Goal: Task Accomplishment & Management: Complete application form

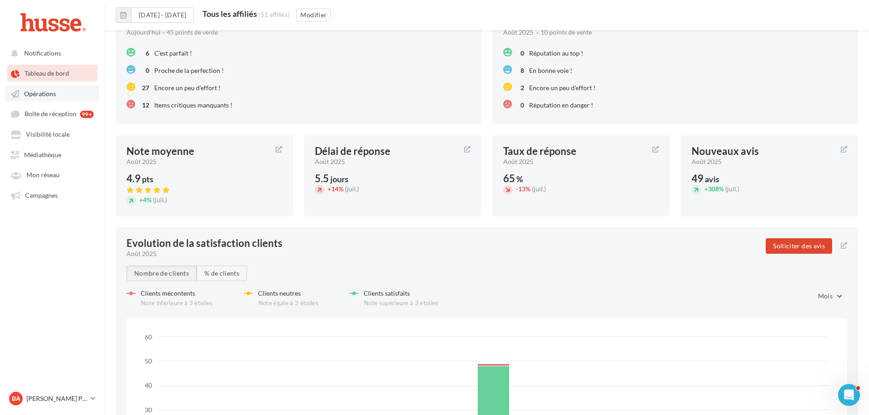
click at [41, 91] on span "Opérations" at bounding box center [40, 94] width 32 height 8
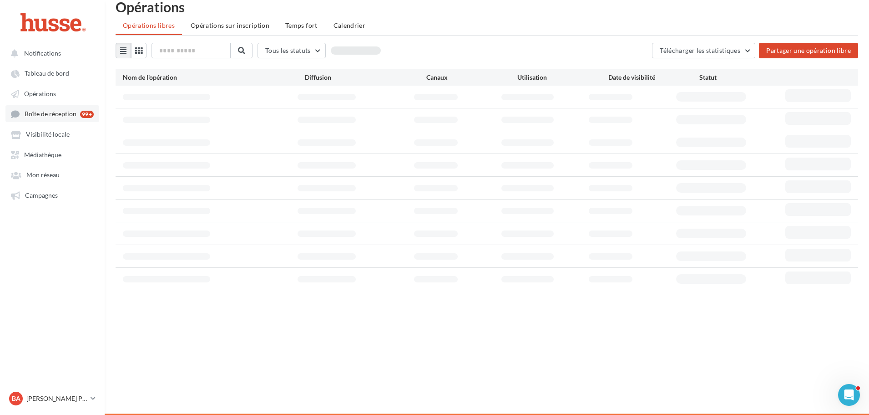
scroll to position [15, 0]
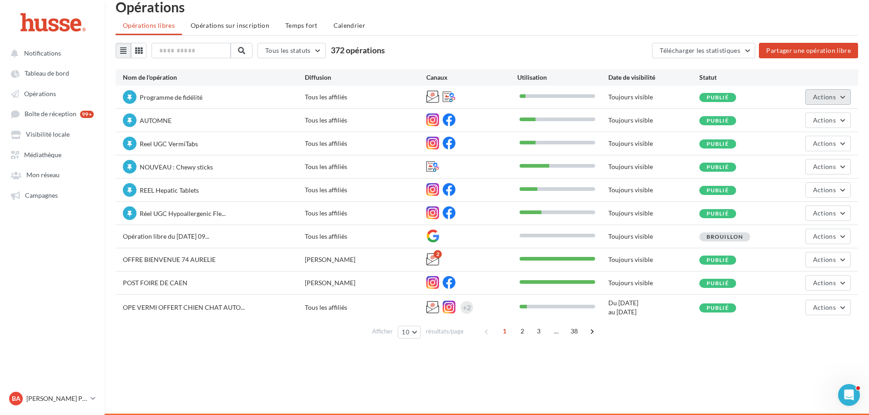
click at [833, 97] on span "Actions" at bounding box center [824, 97] width 23 height 8
click at [796, 115] on button "Editer" at bounding box center [803, 118] width 96 height 24
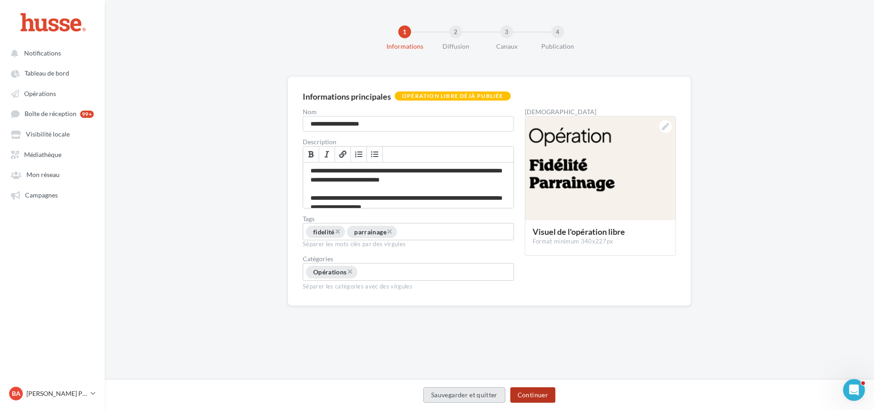
click at [531, 396] on button "Continuer" at bounding box center [532, 394] width 45 height 15
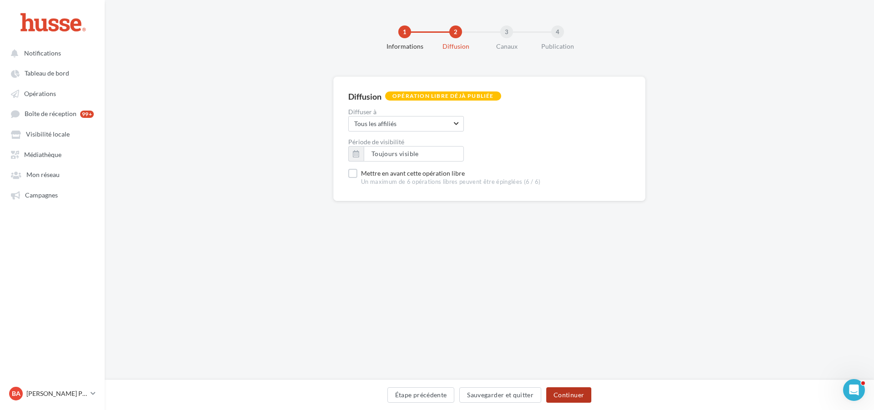
click at [576, 394] on button "Continuer" at bounding box center [568, 394] width 45 height 15
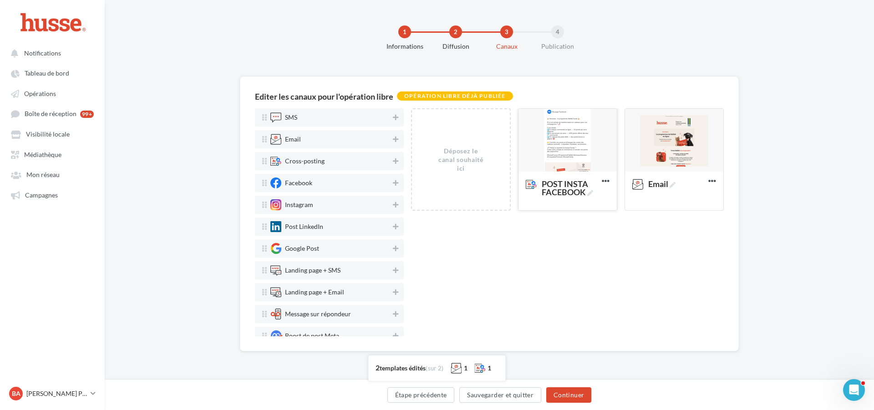
click at [570, 130] on div at bounding box center [567, 141] width 98 height 64
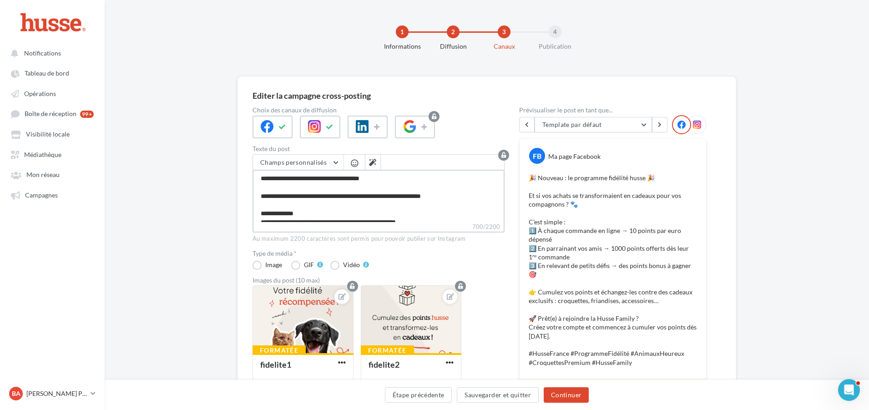
click at [381, 189] on textarea "**********" at bounding box center [379, 196] width 252 height 52
click at [490, 393] on button "Sauvegarder et quitter" at bounding box center [498, 394] width 82 height 15
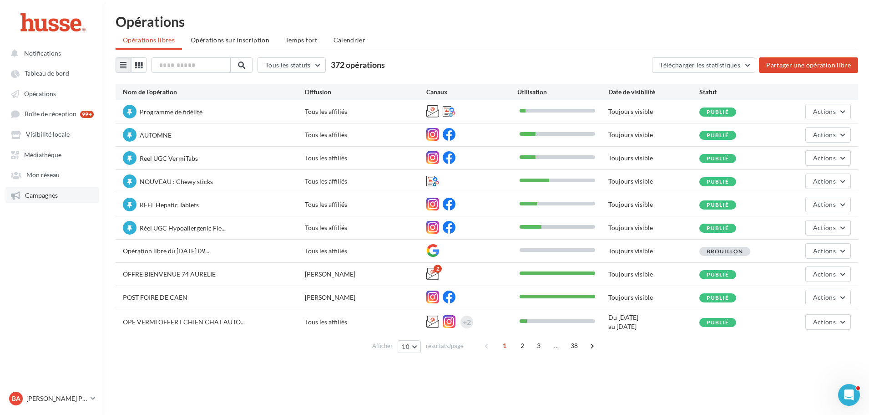
click at [42, 193] on span "Campagnes" at bounding box center [41, 195] width 33 height 8
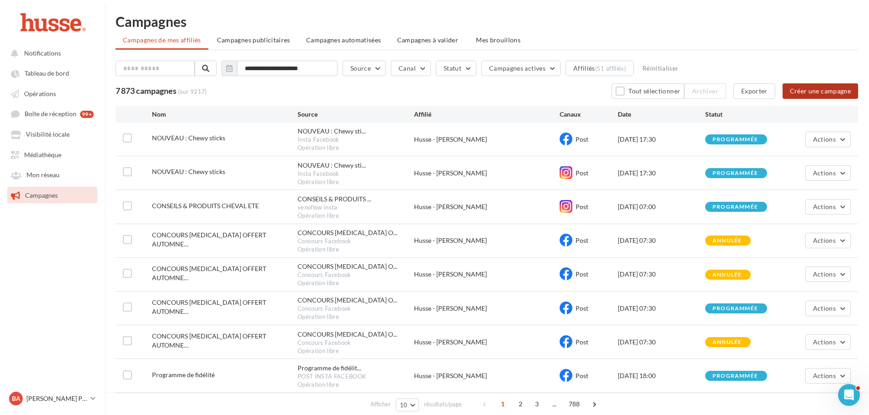
click at [820, 89] on button "Créer une campagne" at bounding box center [821, 90] width 76 height 15
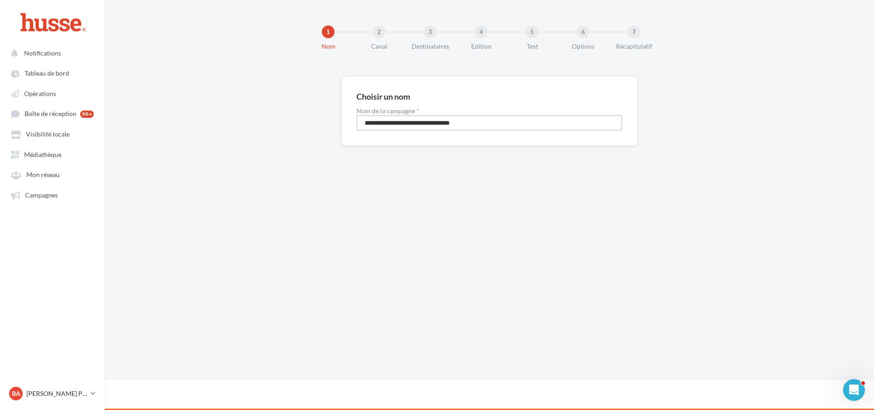
click at [405, 121] on input "**********" at bounding box center [489, 122] width 266 height 15
click at [403, 122] on input "**********" at bounding box center [489, 122] width 266 height 15
click at [368, 120] on input "********" at bounding box center [489, 122] width 266 height 15
type input "********"
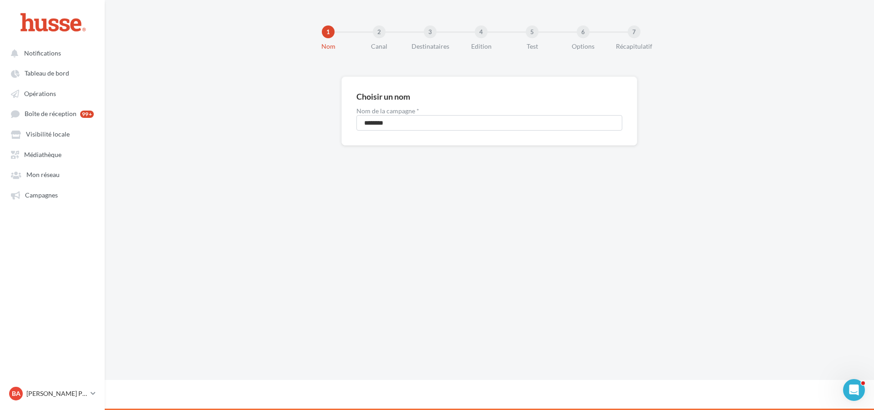
click at [542, 229] on div "1 Nom 2 Canal 3 Destinataires 4 Edition 5 Test 6 Options 7 Récapitulatif Choisi…" at bounding box center [489, 190] width 769 height 380
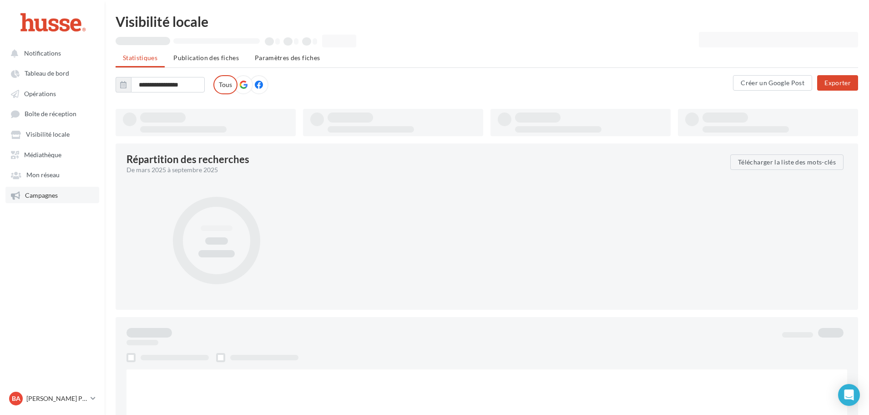
click at [46, 195] on span "Campagnes" at bounding box center [41, 195] width 33 height 8
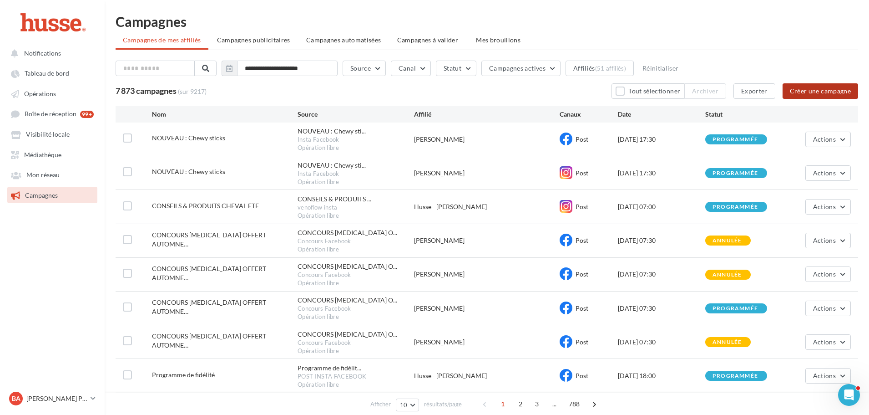
click at [808, 93] on button "Créer une campagne" at bounding box center [821, 90] width 76 height 15
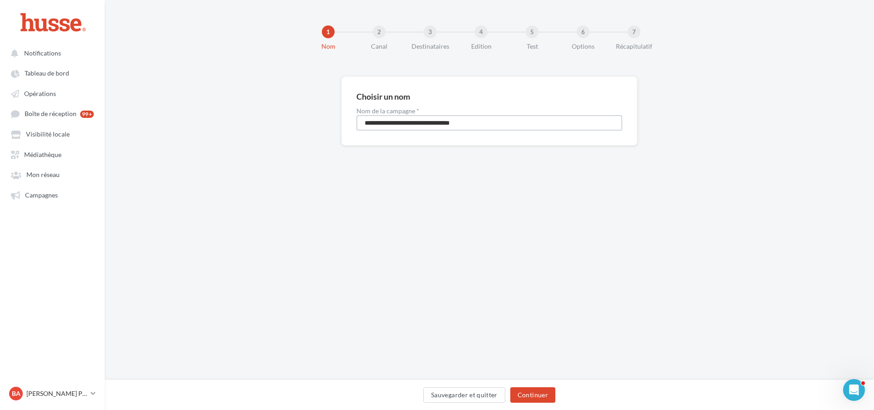
click at [377, 125] on input "**********" at bounding box center [489, 122] width 266 height 15
type input "********"
click at [621, 250] on div "1 Nom 2 Canal 3 Destinataires 4 Edition 5 Test 6 Options 7 Récapitulatif Choisi…" at bounding box center [489, 190] width 769 height 380
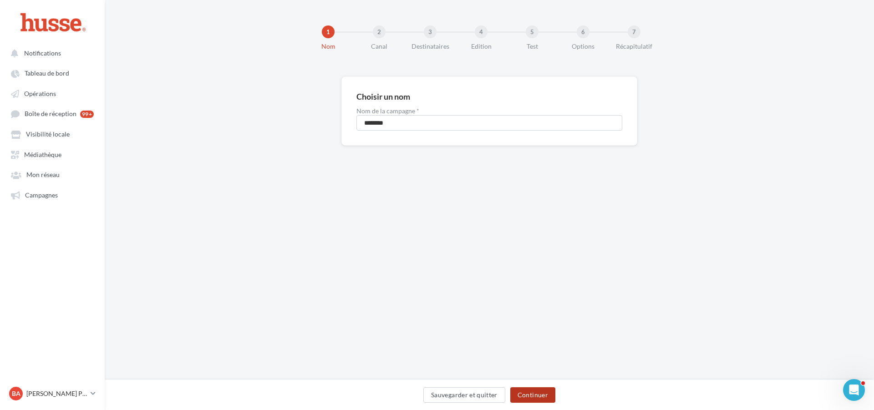
click at [532, 391] on button "Continuer" at bounding box center [532, 394] width 45 height 15
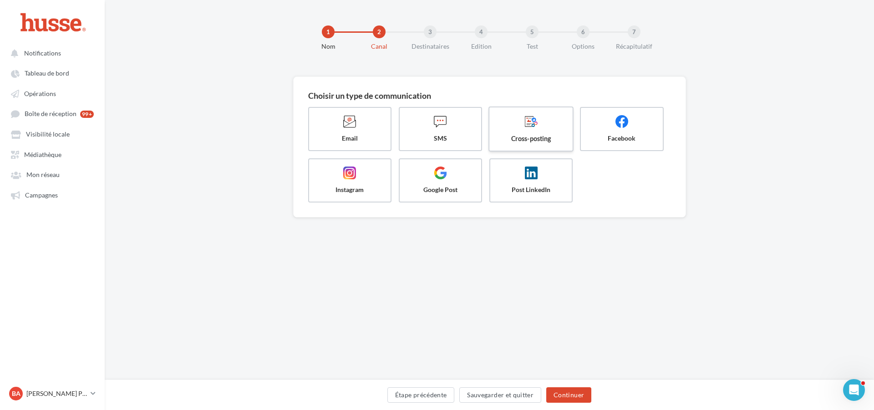
click at [540, 129] on span at bounding box center [531, 122] width 68 height 15
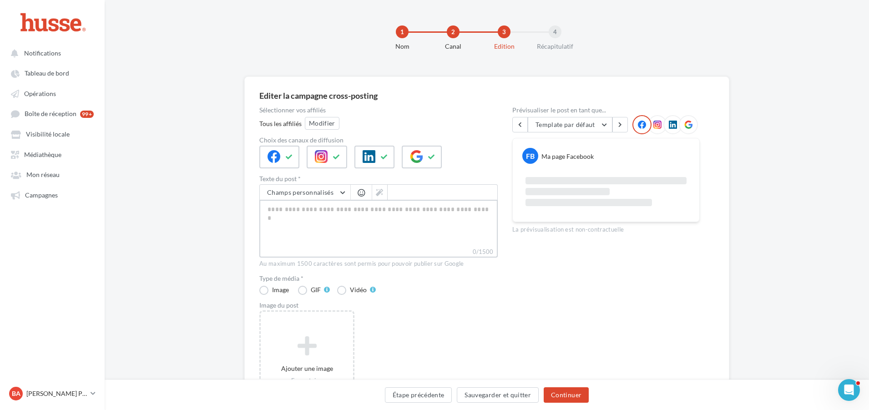
click at [311, 213] on textarea "0/1500" at bounding box center [378, 223] width 238 height 47
paste textarea "**********"
type textarea "**********"
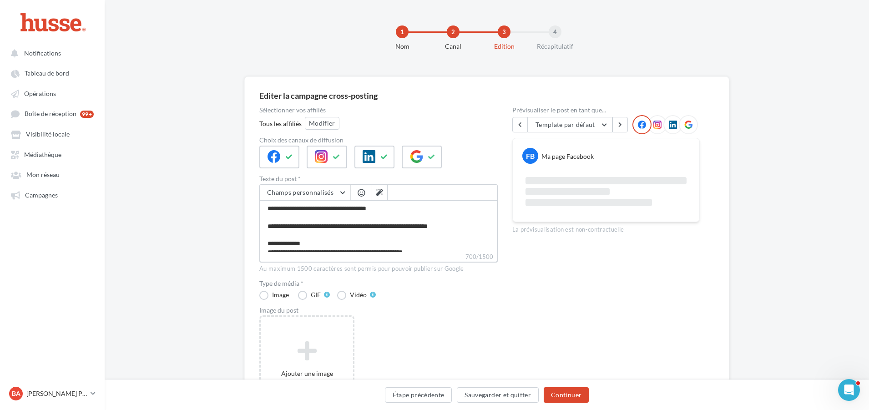
scroll to position [101, 0]
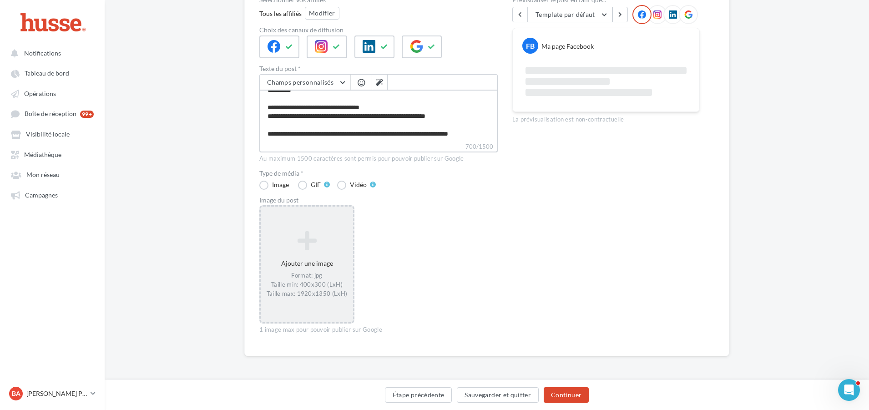
type textarea "**********"
click at [307, 254] on div "Ajouter une image Format: jpg Taille min: 400x300 (LxH) Taille max: 1920x1350 (…" at bounding box center [307, 264] width 92 height 76
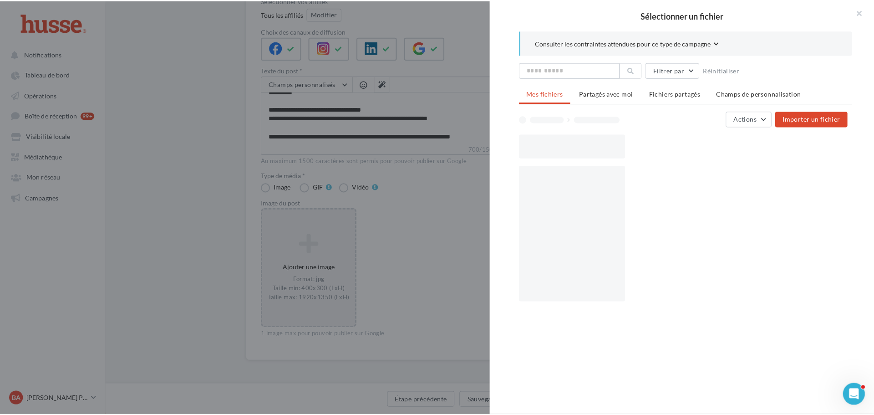
scroll to position [105, 0]
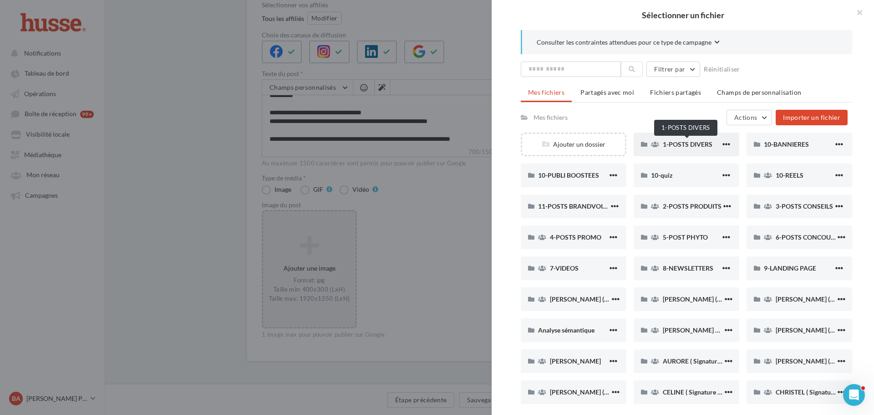
click at [683, 141] on span "1-POSTS DIVERS" at bounding box center [688, 144] width 50 height 8
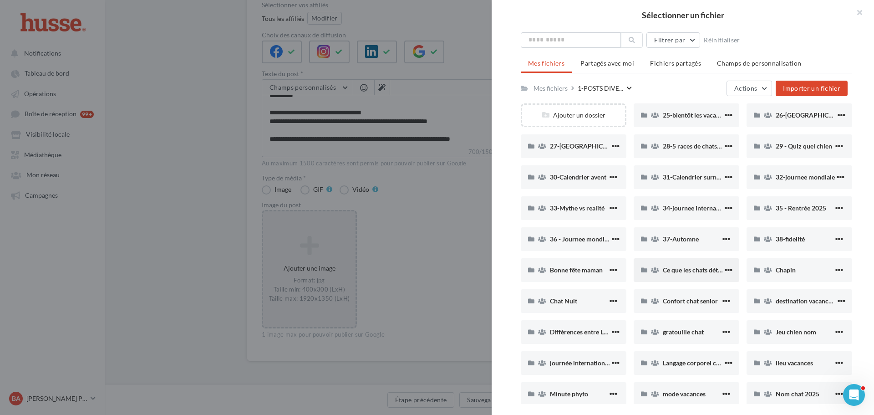
scroll to position [91, 0]
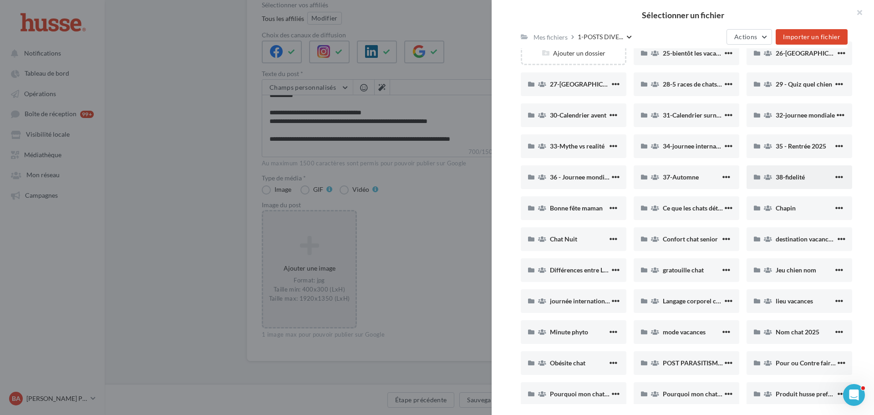
click at [792, 173] on span "38-fidelité" at bounding box center [789, 177] width 29 height 8
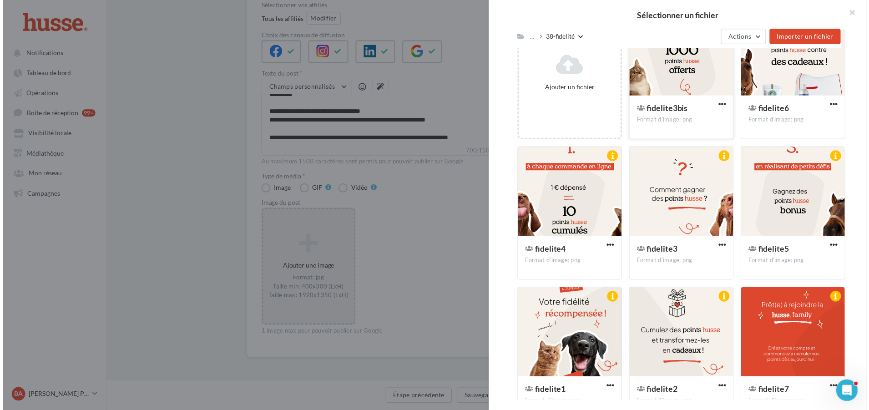
scroll to position [186, 0]
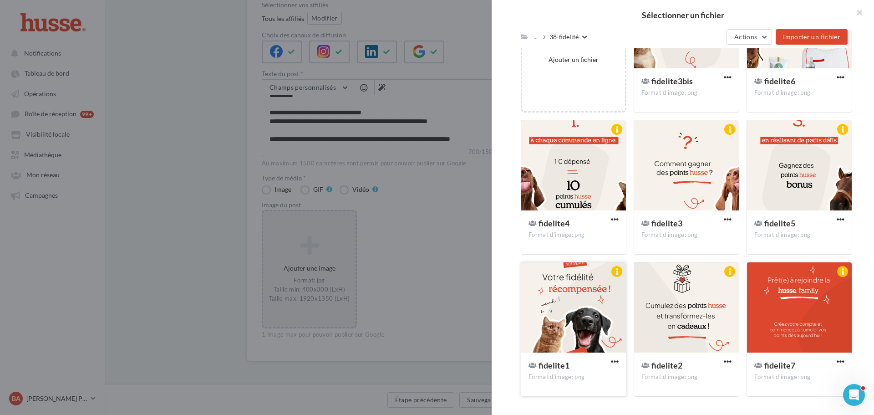
click at [582, 277] on div at bounding box center [573, 307] width 105 height 91
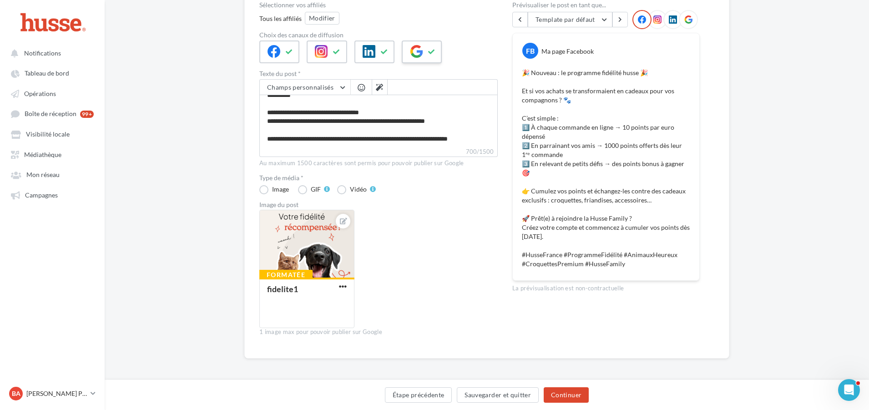
drag, startPoint x: 425, startPoint y: 56, endPoint x: 421, endPoint y: 53, distance: 5.3
click at [425, 55] on div at bounding box center [422, 52] width 40 height 23
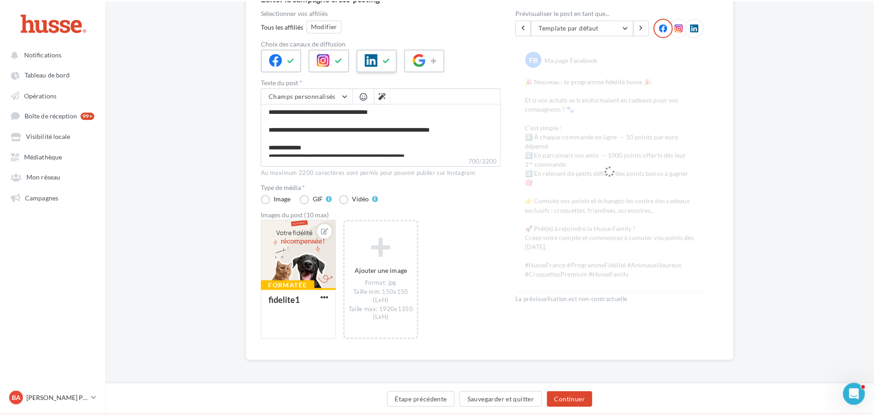
scroll to position [105, 0]
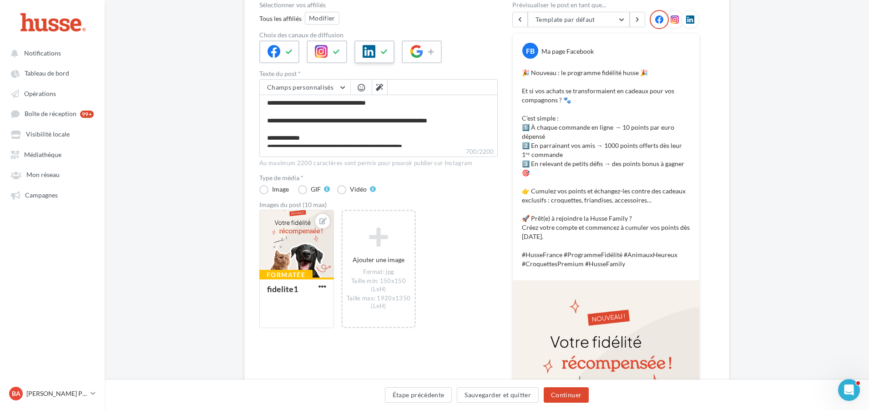
click at [380, 55] on button at bounding box center [384, 52] width 11 height 14
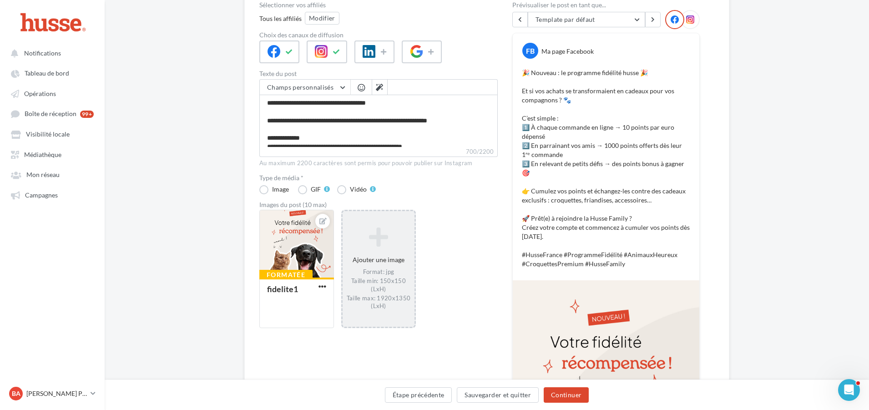
click at [375, 258] on div "Ajouter une image Format: jpg Taille min: 150x150 (LxH) Taille max: 1920x1350 (…" at bounding box center [379, 269] width 72 height 92
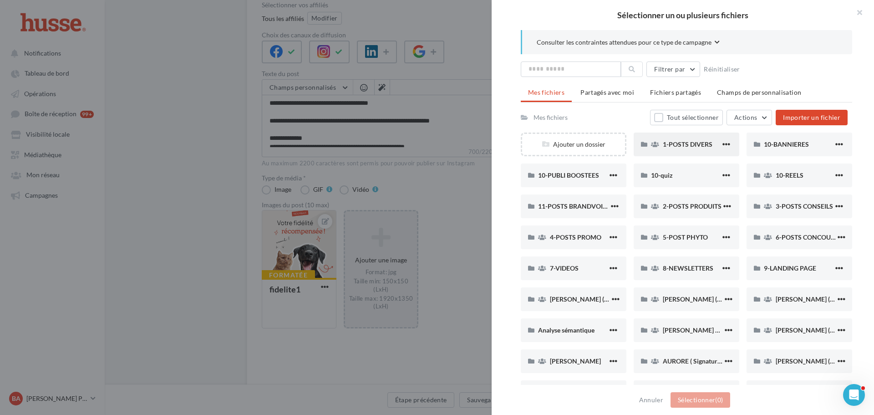
click at [682, 148] on div "1-POSTS DIVERS" at bounding box center [692, 144] width 58 height 9
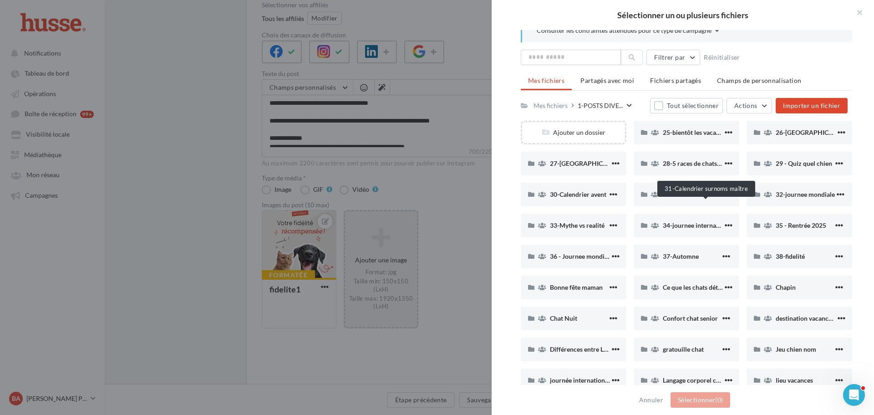
scroll to position [46, 0]
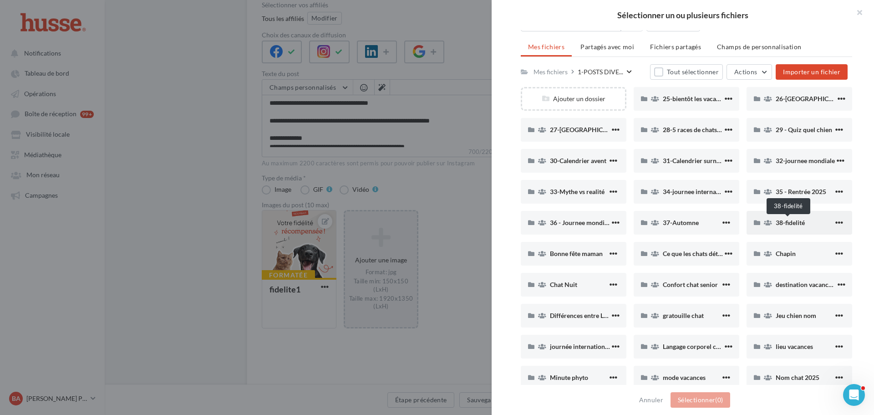
click at [799, 222] on span "38-fidelité" at bounding box center [789, 222] width 29 height 8
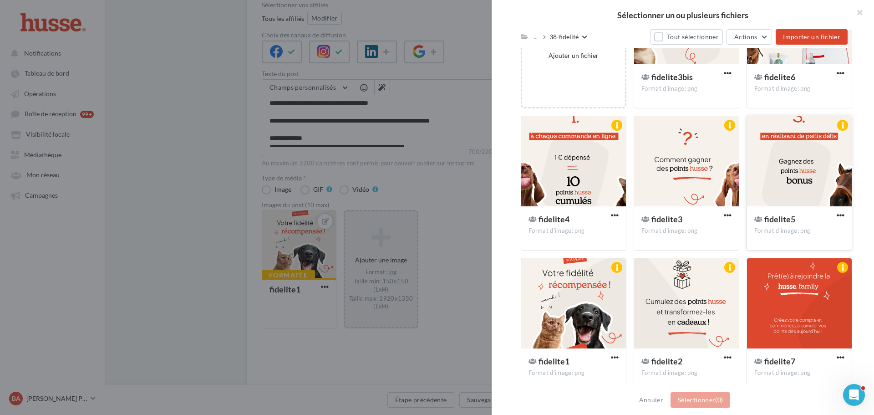
scroll to position [204, 0]
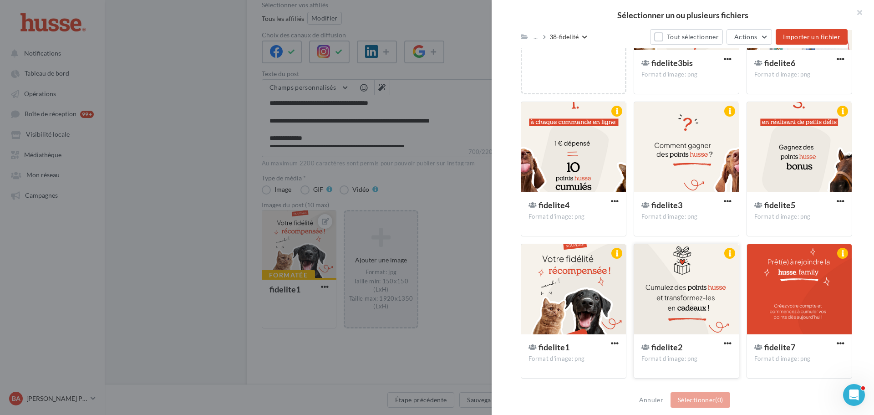
click at [705, 271] on div at bounding box center [686, 289] width 105 height 91
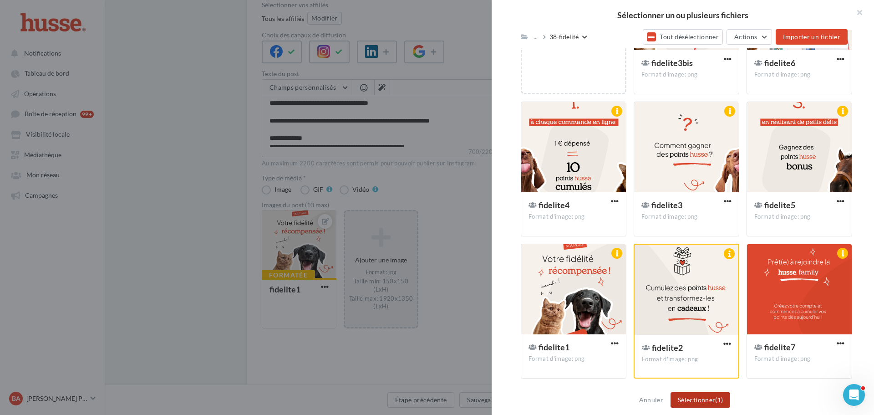
click at [699, 400] on button "Sélectionner (1)" at bounding box center [700, 399] width 60 height 15
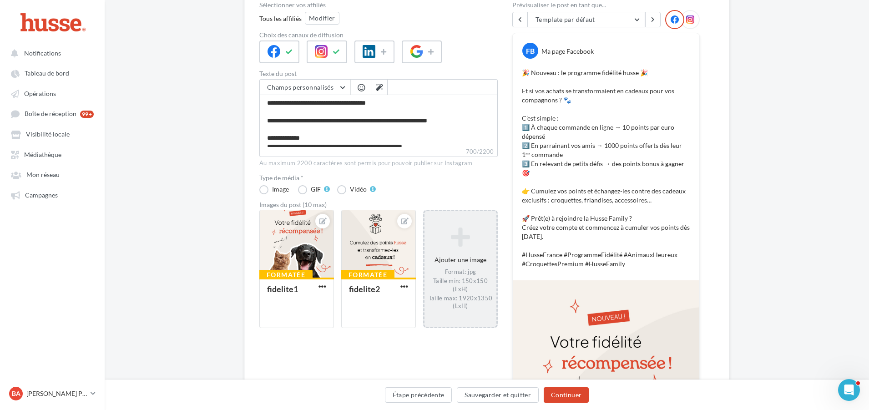
click at [456, 240] on icon at bounding box center [460, 237] width 65 height 22
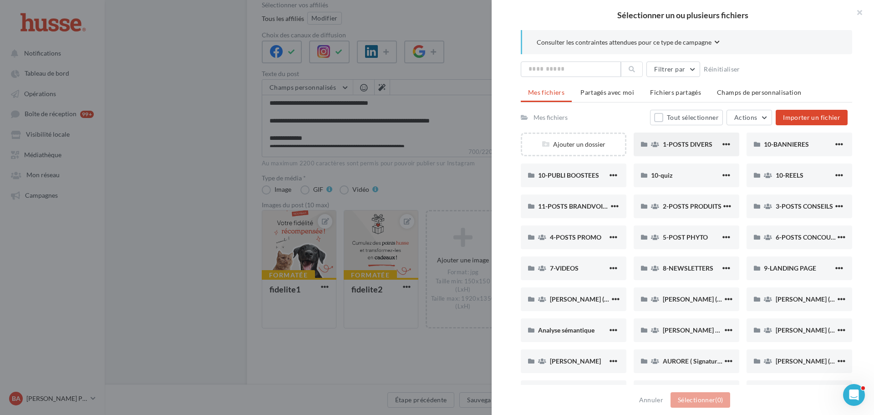
click at [699, 136] on div "1-POSTS DIVERS" at bounding box center [686, 144] width 106 height 24
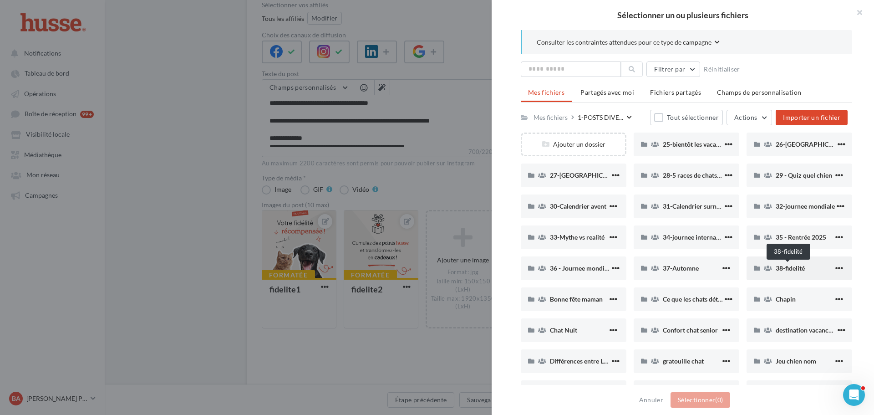
click at [792, 265] on span "38-fidelité" at bounding box center [789, 268] width 29 height 8
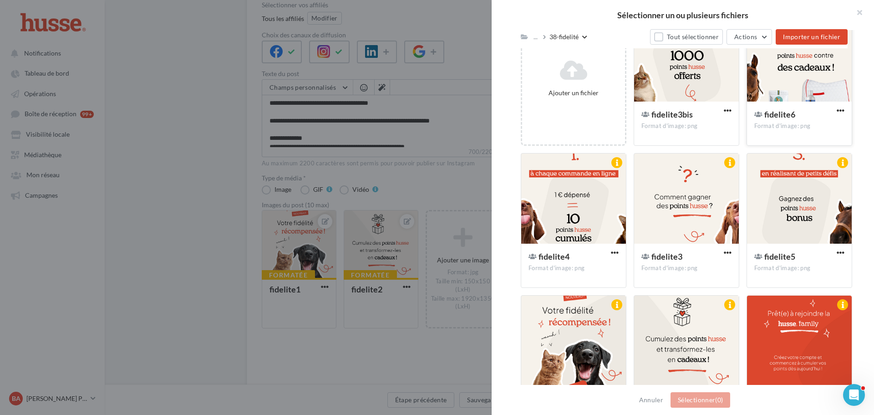
scroll to position [153, 0]
click at [681, 206] on div at bounding box center [686, 198] width 105 height 91
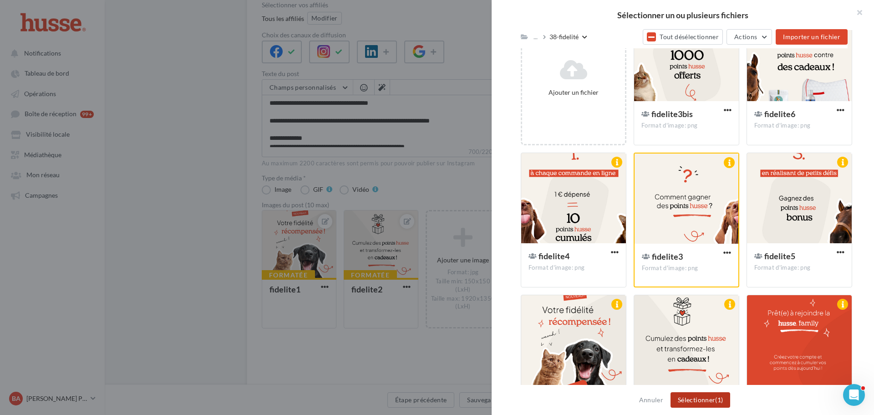
click at [705, 395] on button "Sélectionner (1)" at bounding box center [700, 399] width 60 height 15
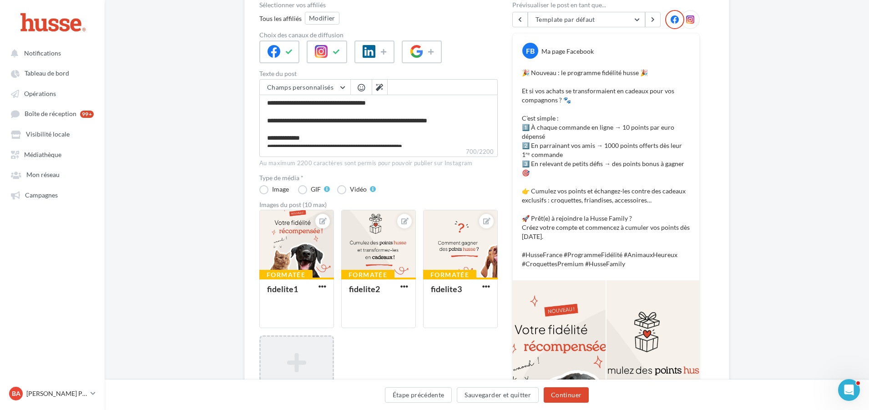
click at [295, 357] on icon at bounding box center [296, 363] width 65 height 22
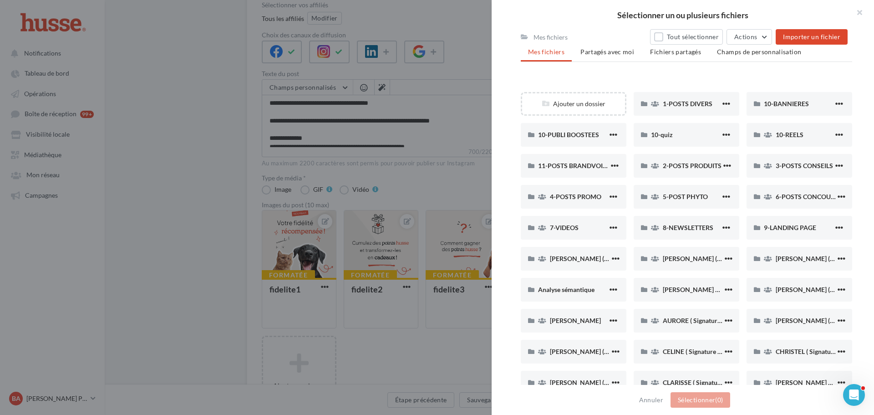
scroll to position [0, 0]
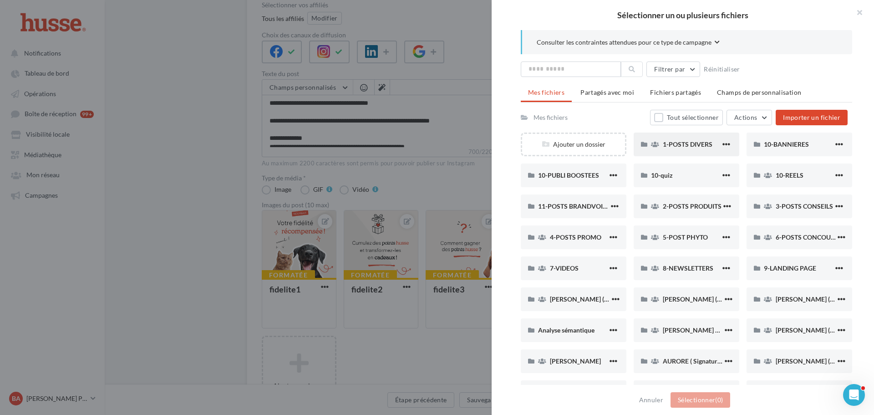
click at [691, 140] on div "1-POSTS DIVERS" at bounding box center [692, 144] width 58 height 9
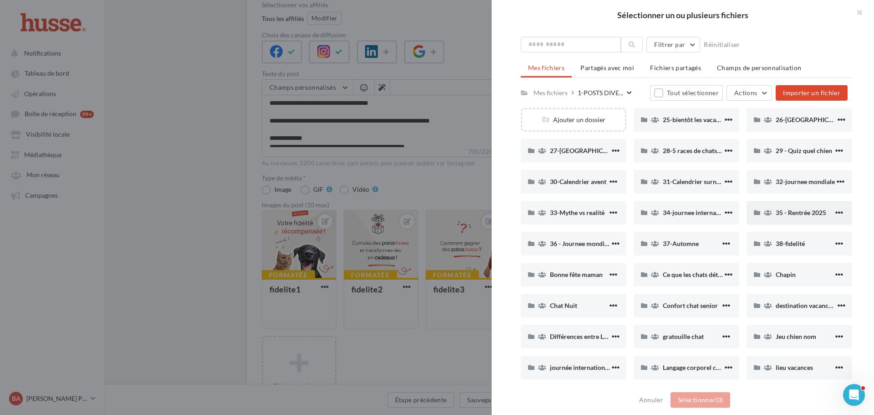
scroll to position [91, 0]
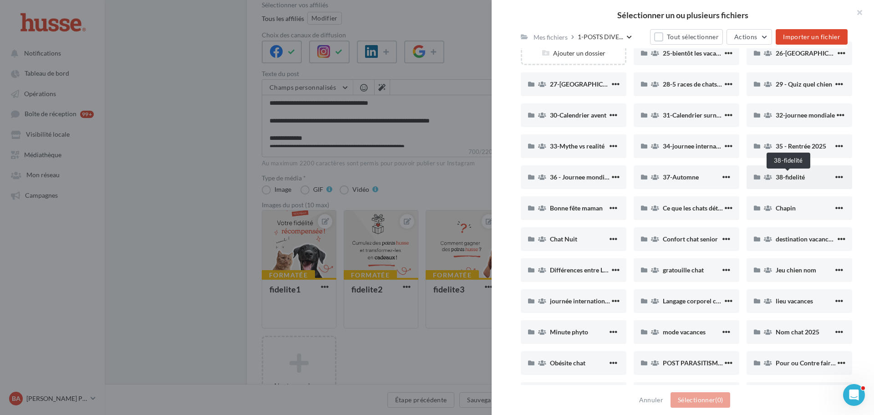
click at [793, 178] on span "38-fidelité" at bounding box center [789, 177] width 29 height 8
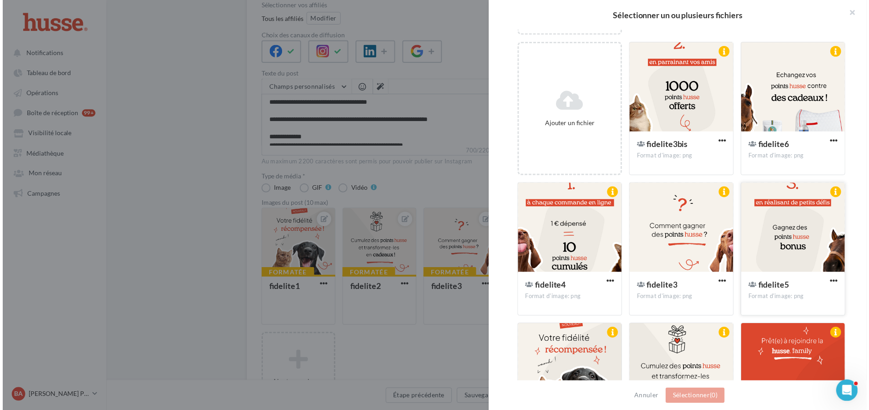
scroll to position [67, 0]
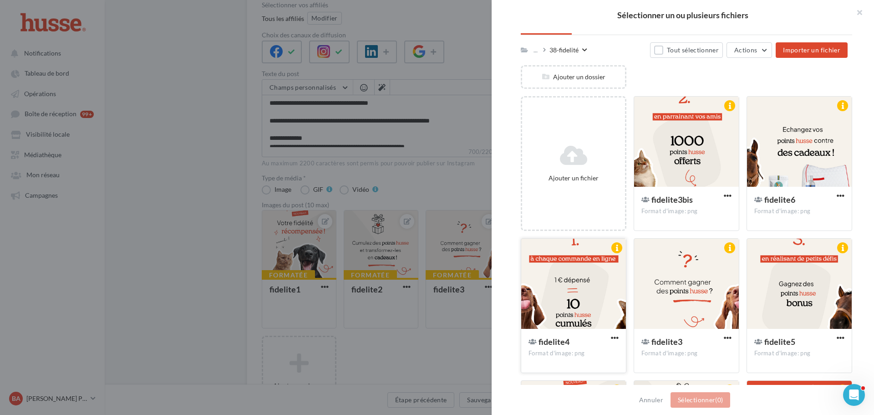
click at [560, 282] on div at bounding box center [573, 283] width 105 height 91
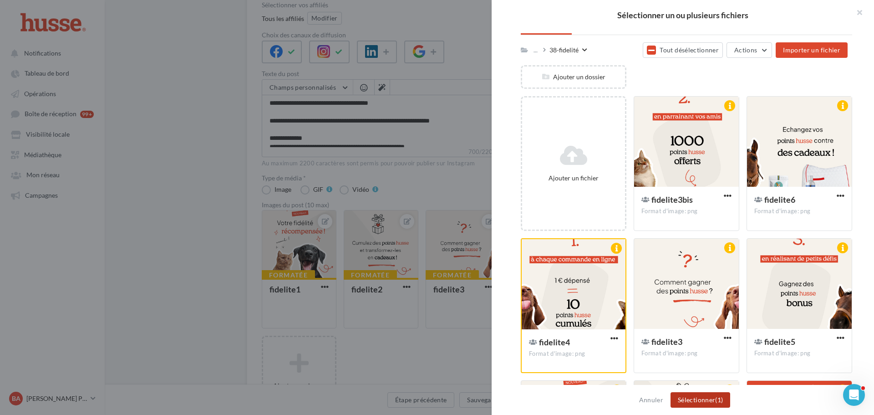
click at [696, 396] on button "Sélectionner (1)" at bounding box center [700, 399] width 60 height 15
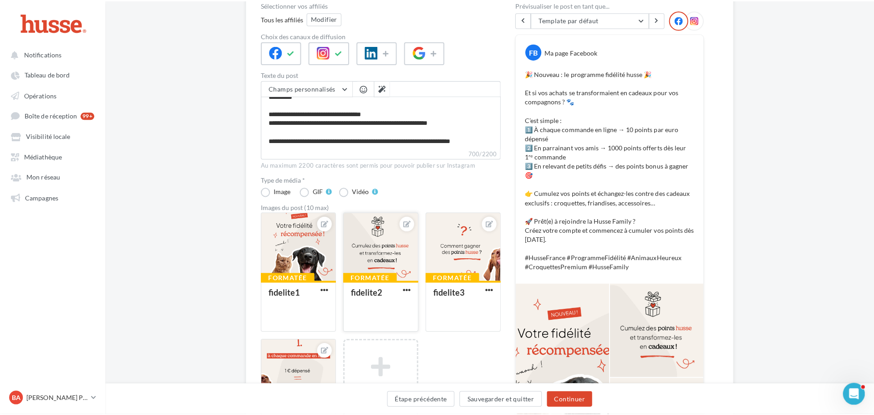
scroll to position [104, 0]
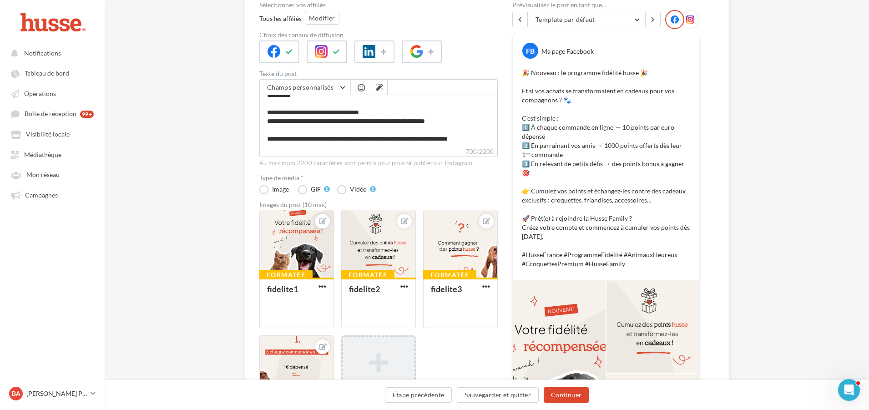
click at [380, 352] on icon at bounding box center [378, 363] width 65 height 22
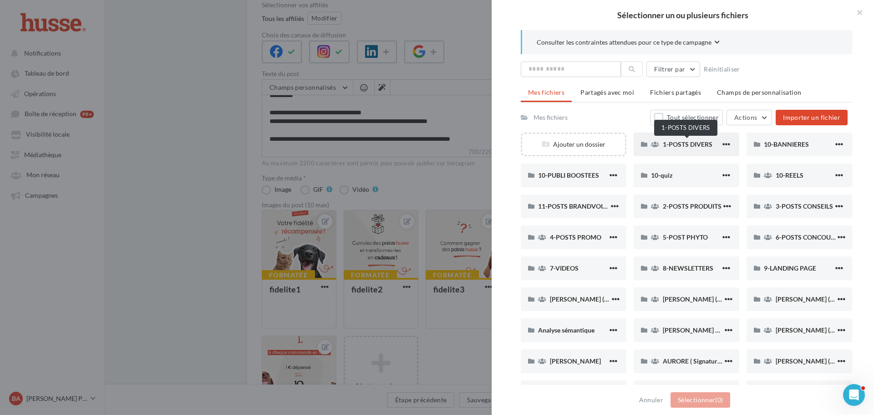
click at [706, 146] on span "1-POSTS DIVERS" at bounding box center [688, 144] width 50 height 8
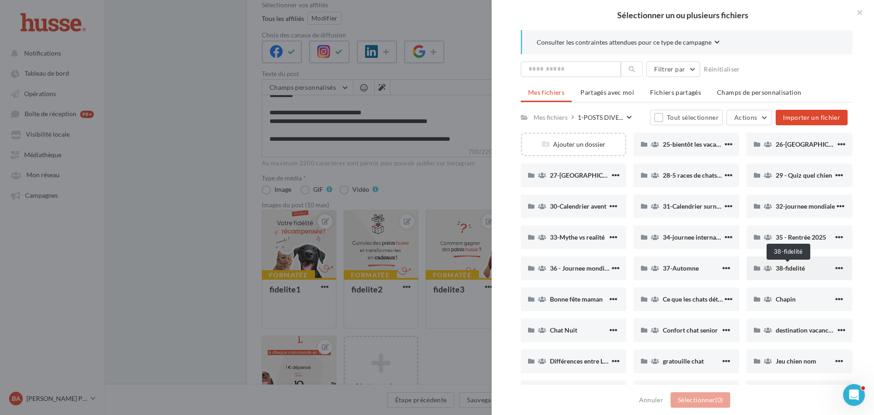
click at [798, 265] on span "38-fidelité" at bounding box center [789, 268] width 29 height 8
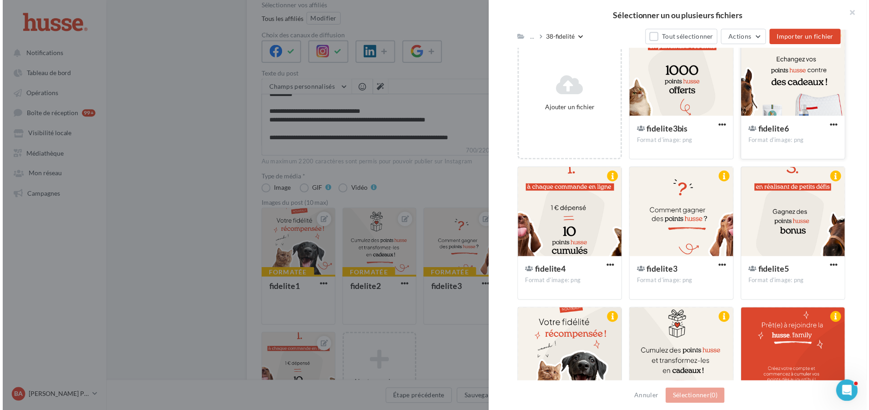
scroll to position [67, 0]
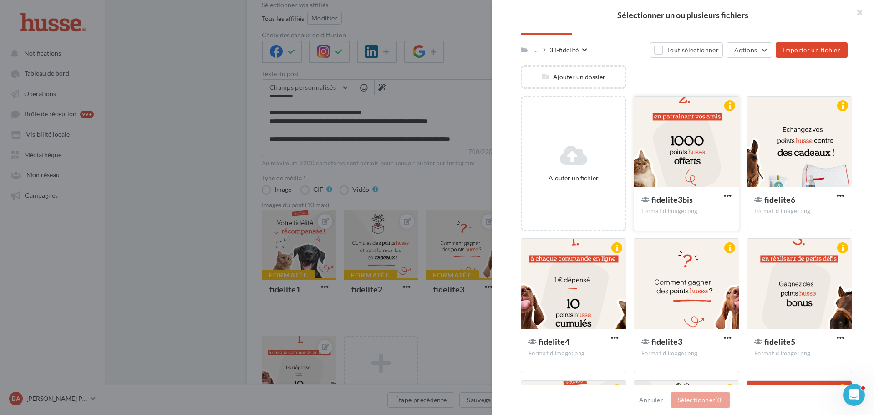
click at [689, 129] on div at bounding box center [686, 141] width 105 height 91
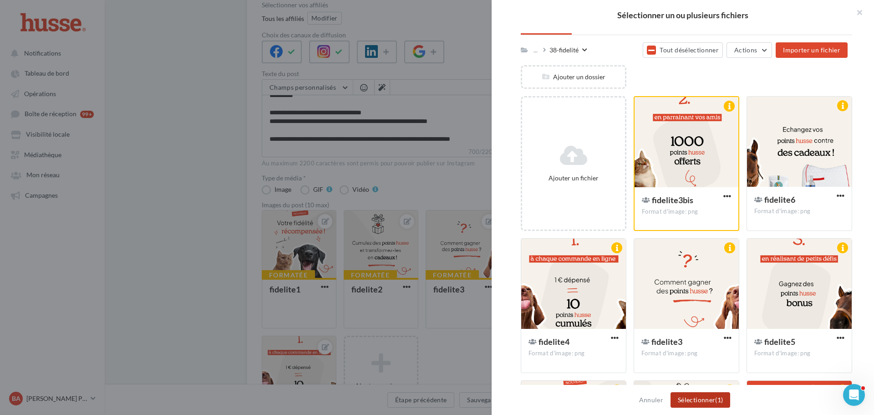
click at [711, 399] on button "Sélectionner (1)" at bounding box center [700, 399] width 60 height 15
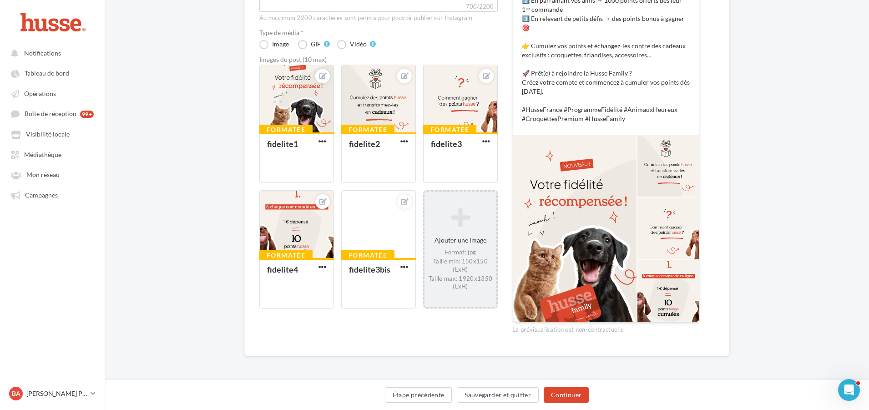
click at [450, 219] on icon at bounding box center [460, 218] width 65 height 22
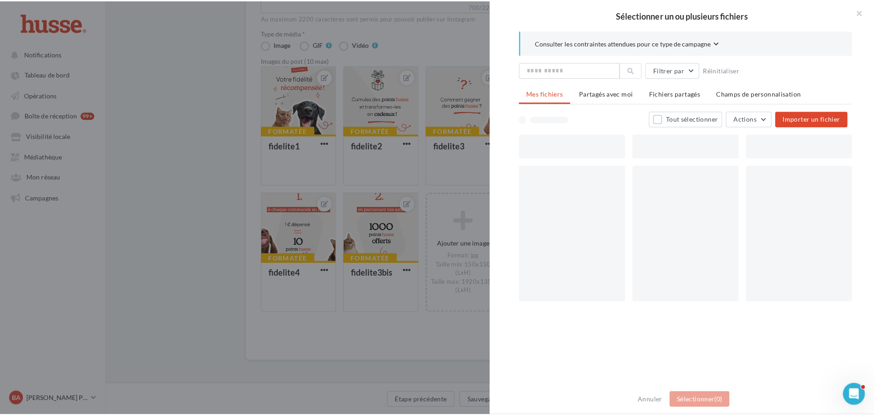
scroll to position [246, 0]
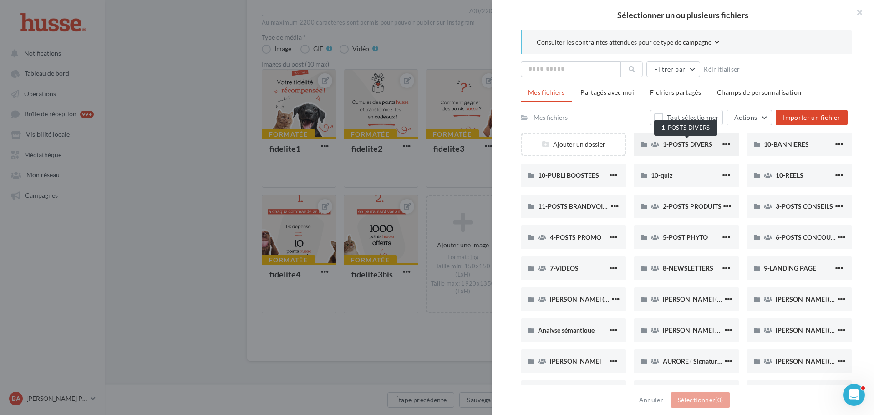
click at [679, 143] on span "1-POSTS DIVERS" at bounding box center [688, 144] width 50 height 8
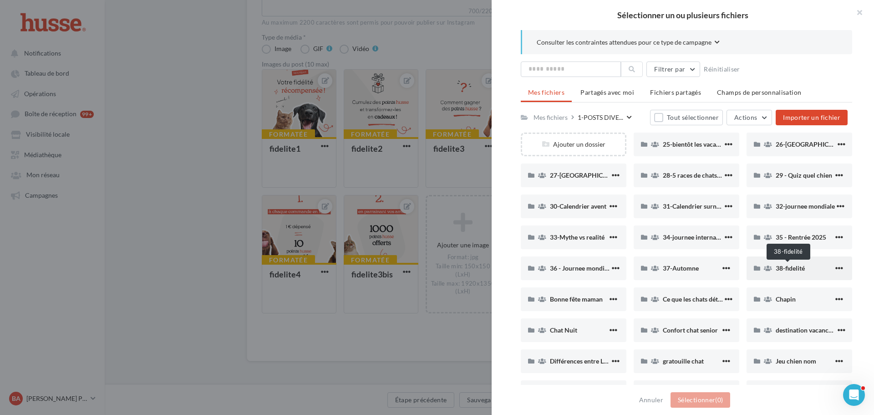
click at [796, 270] on span "38-fidelité" at bounding box center [789, 268] width 29 height 8
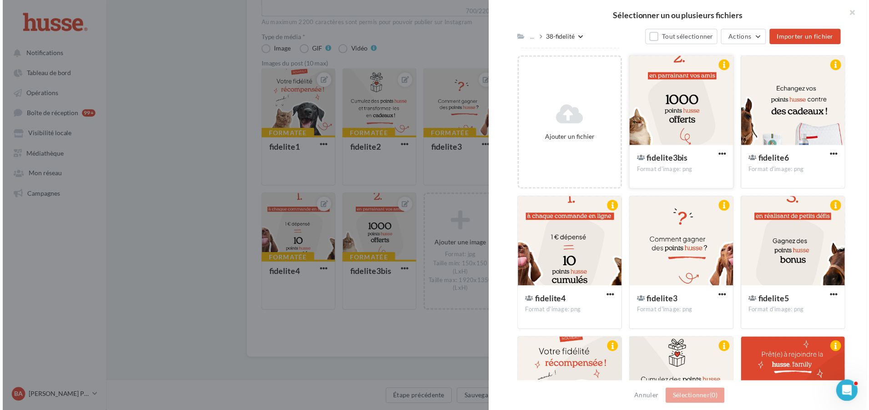
scroll to position [198, 0]
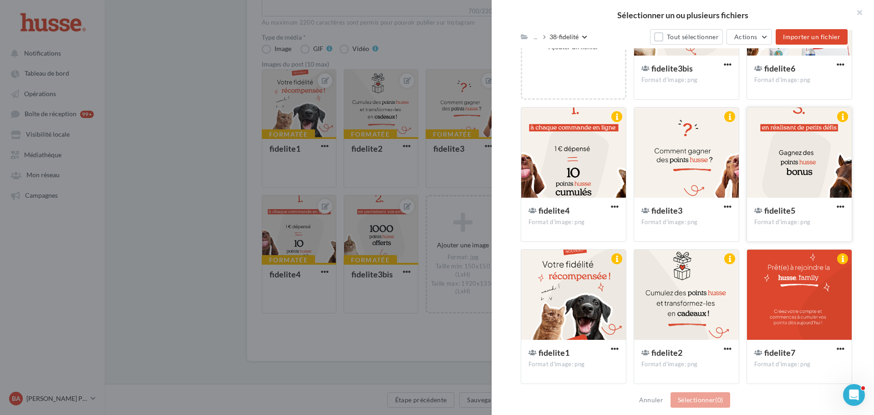
click at [806, 152] on div at bounding box center [799, 152] width 105 height 91
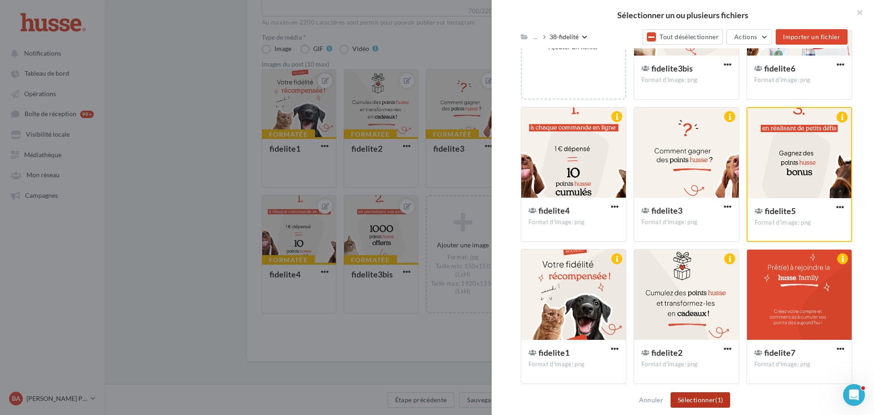
click at [708, 395] on button "Sélectionner (1)" at bounding box center [700, 399] width 60 height 15
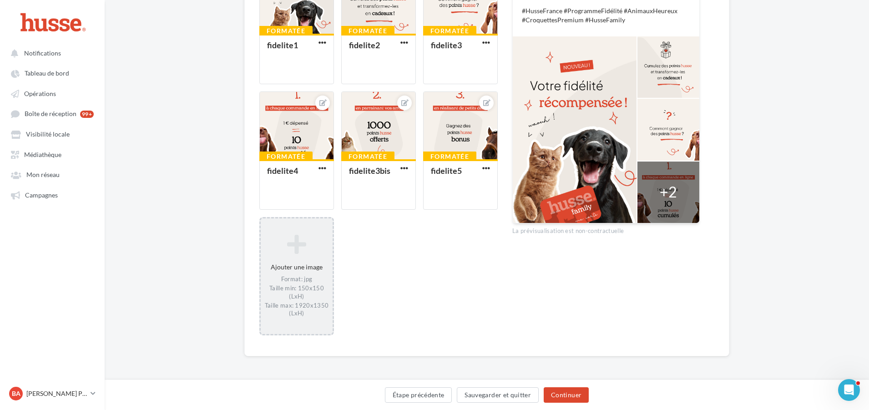
click at [295, 278] on div "Format: jpg Taille min: 150x150 (LxH) Taille max: 1920x1350 (LxH)" at bounding box center [296, 296] width 65 height 42
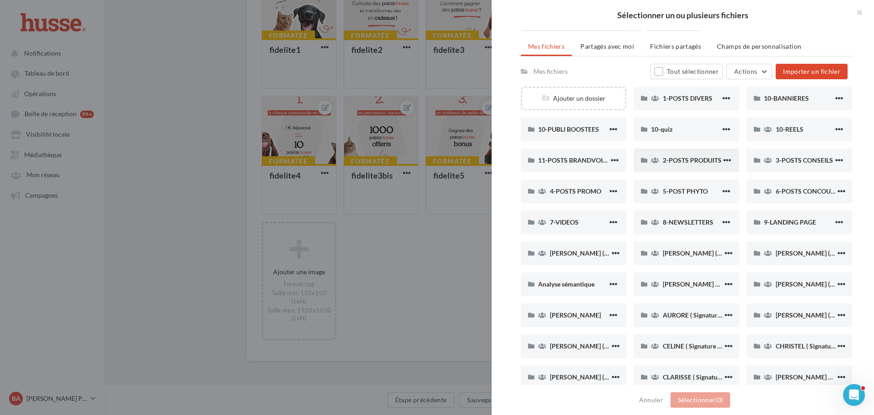
scroll to position [46, 0]
click at [689, 97] on span "1-POSTS DIVERS" at bounding box center [688, 99] width 50 height 8
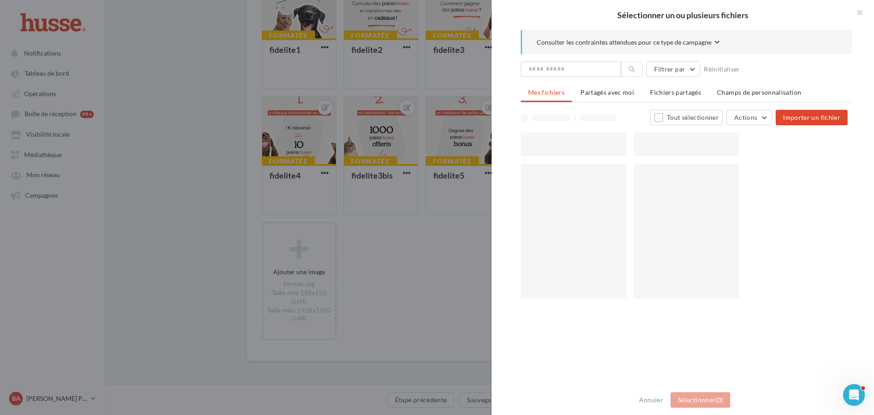
scroll to position [0, 0]
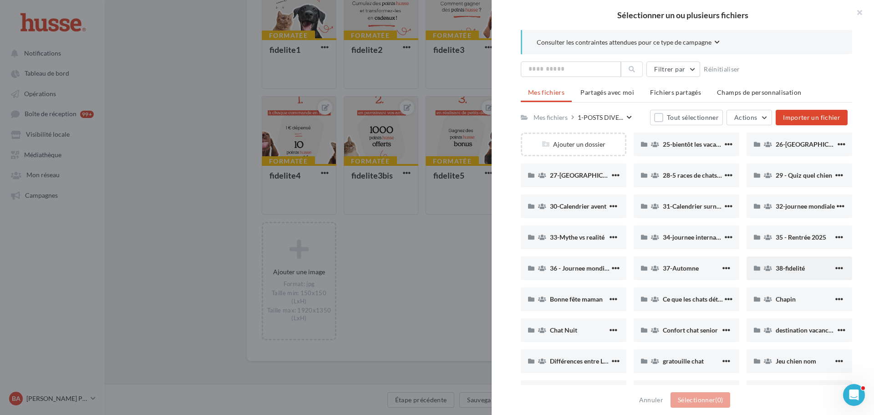
click at [790, 273] on div "38-fidelité" at bounding box center [799, 268] width 106 height 24
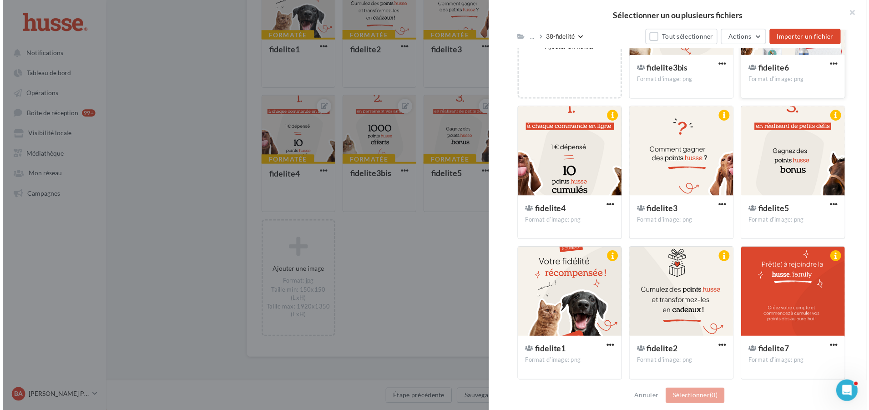
scroll to position [62, 0]
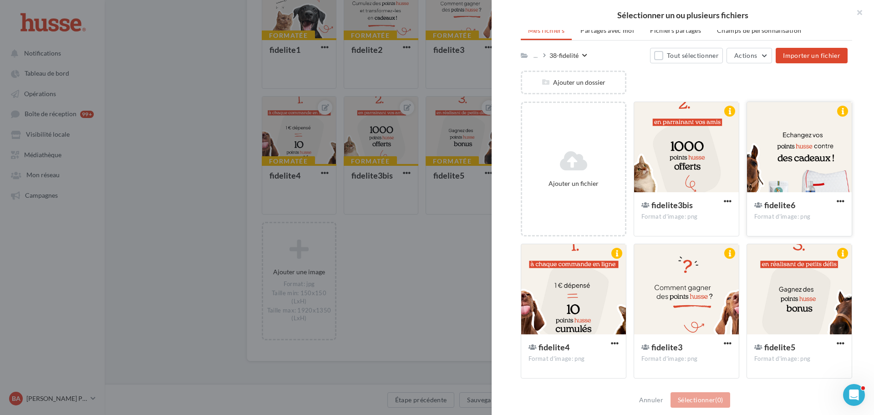
click at [798, 147] on div at bounding box center [799, 147] width 105 height 91
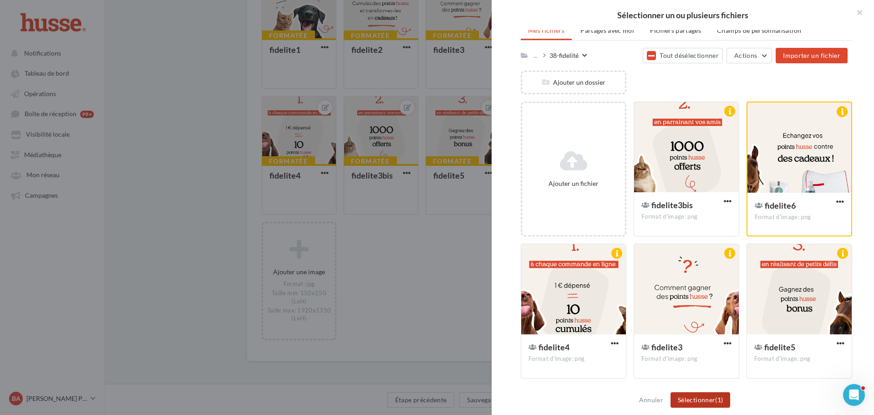
click at [697, 397] on button "Sélectionner (1)" at bounding box center [700, 399] width 60 height 15
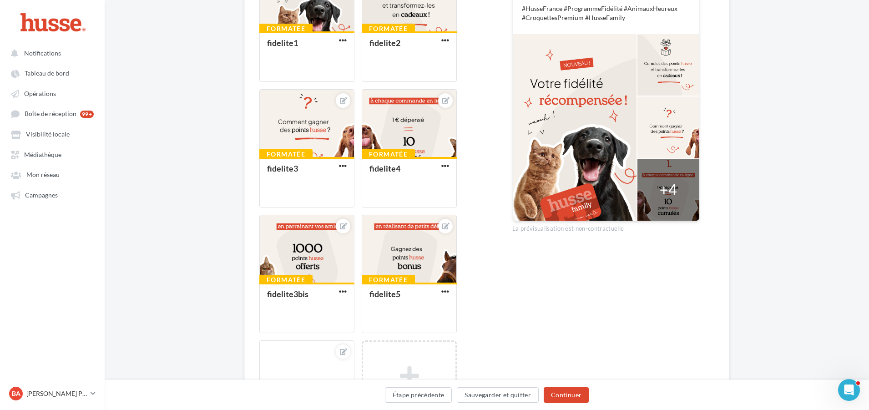
scroll to position [475, 0]
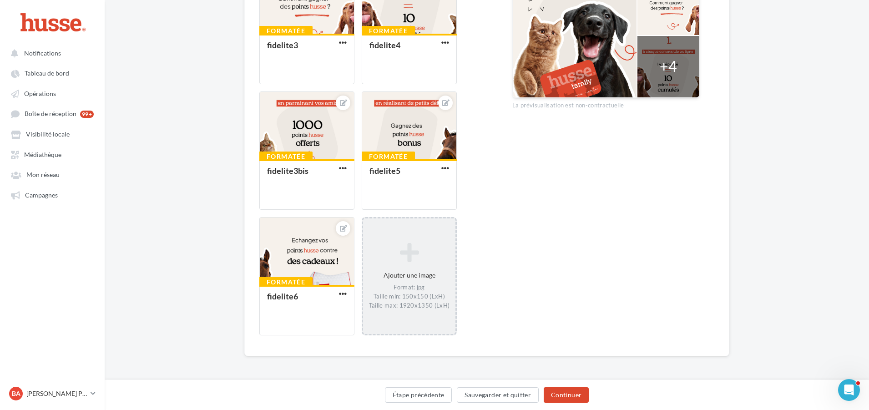
click at [398, 267] on div "Ajouter une image Format: jpg Taille min: 150x150 (LxH) Taille max: 1920x1350 (…" at bounding box center [409, 276] width 92 height 76
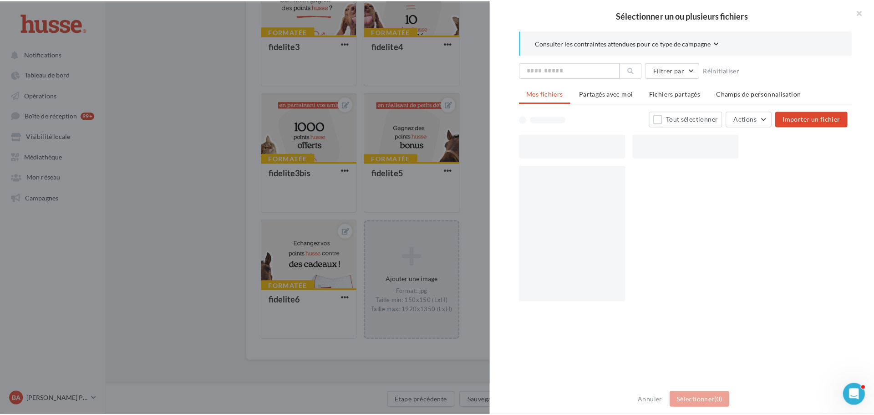
scroll to position [470, 0]
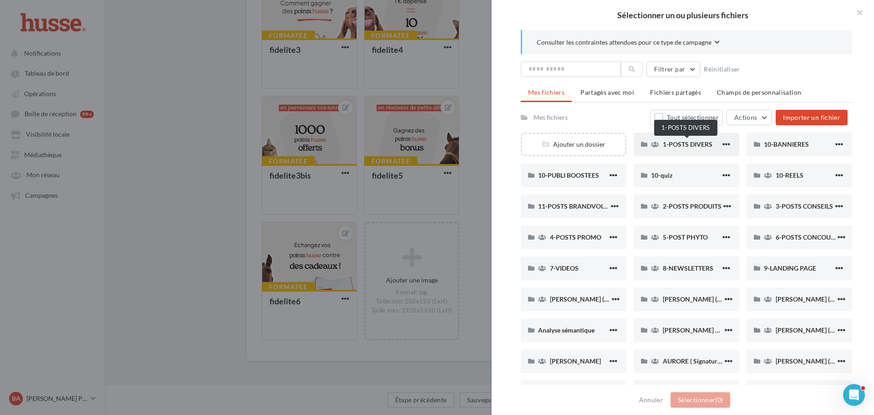
click at [692, 142] on span "1-POSTS DIVERS" at bounding box center [688, 144] width 50 height 8
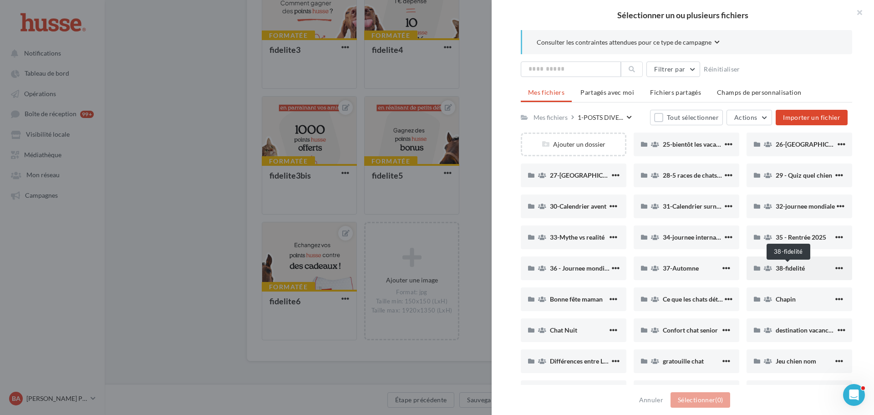
click at [795, 265] on span "38-fidelité" at bounding box center [789, 268] width 29 height 8
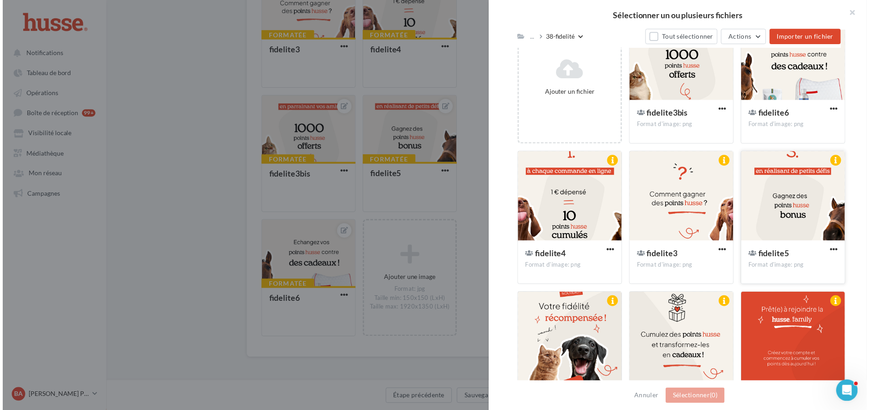
scroll to position [204, 0]
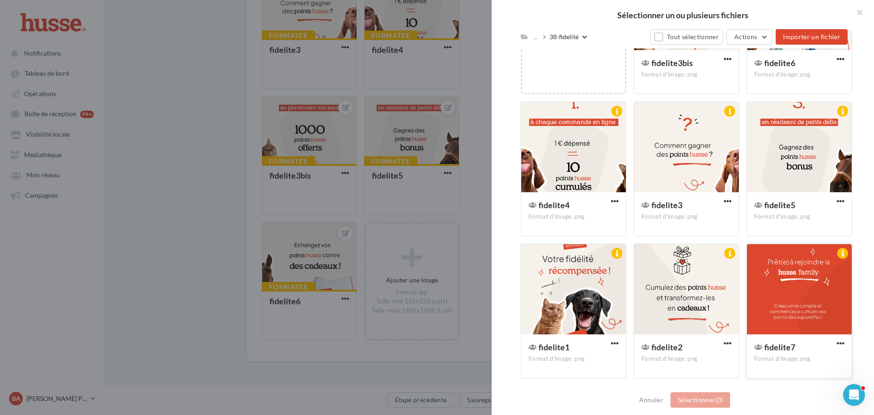
click at [782, 284] on div at bounding box center [799, 289] width 105 height 91
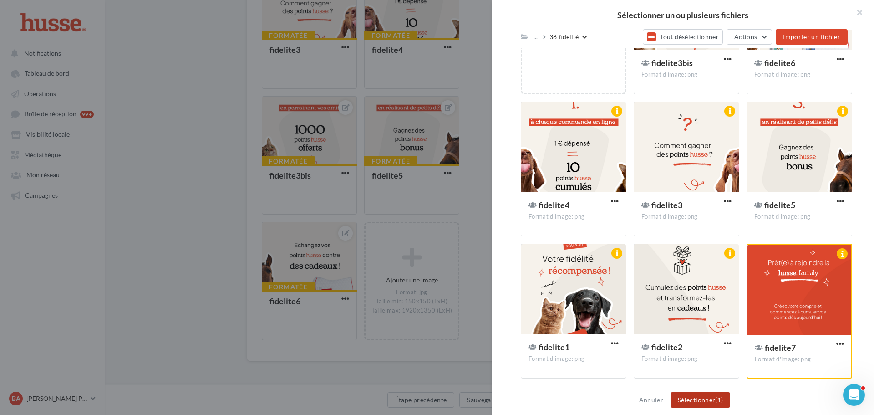
click at [700, 405] on button "Sélectionner (1)" at bounding box center [700, 399] width 60 height 15
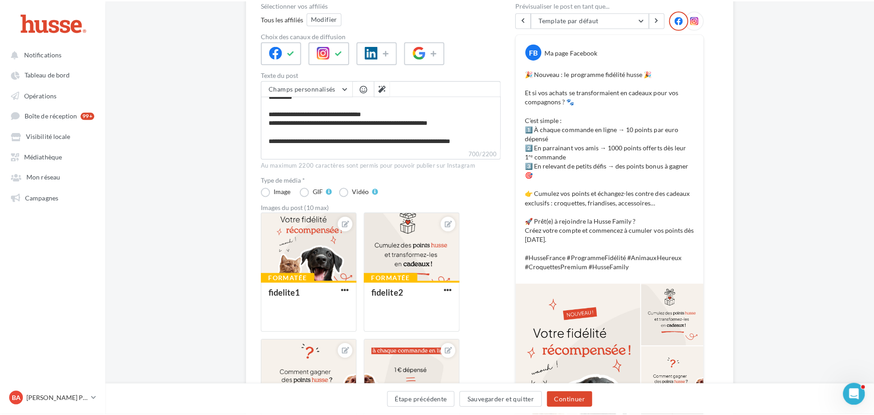
scroll to position [0, 0]
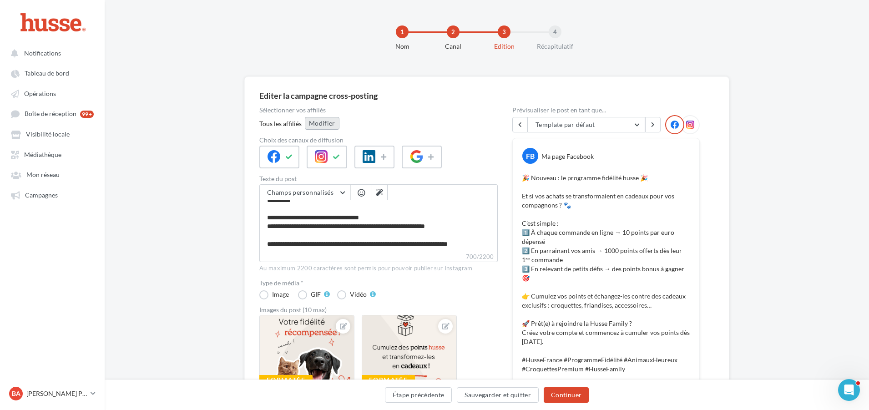
click at [322, 122] on button "Modifier" at bounding box center [322, 123] width 35 height 13
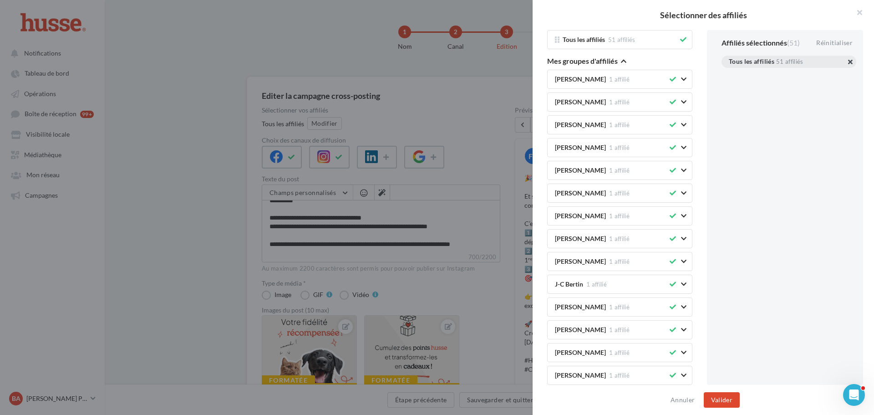
click at [729, 73] on button "button" at bounding box center [729, 73] width 0 height 0
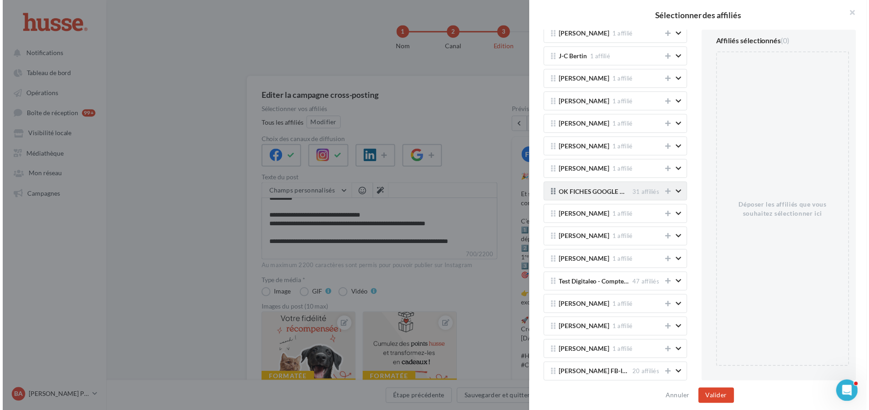
scroll to position [319, 0]
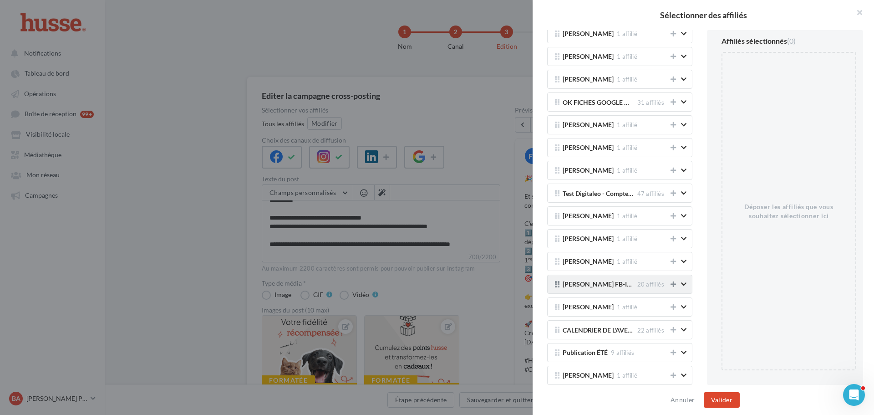
click at [670, 284] on icon at bounding box center [672, 284] width 5 height 6
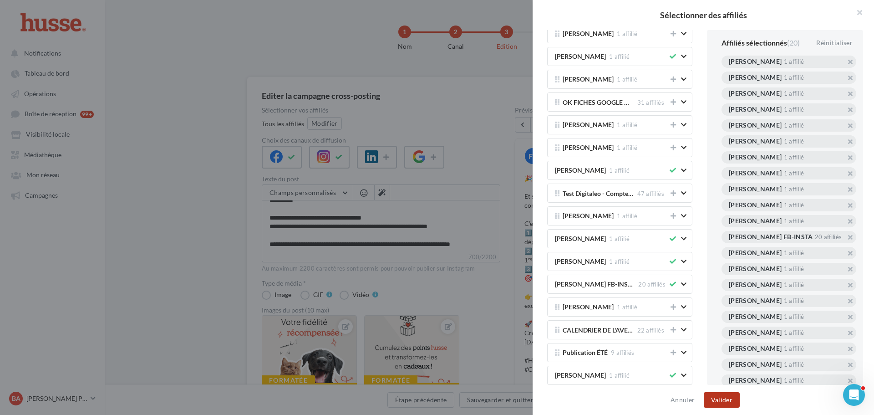
click at [718, 401] on button "Valider" at bounding box center [722, 399] width 36 height 15
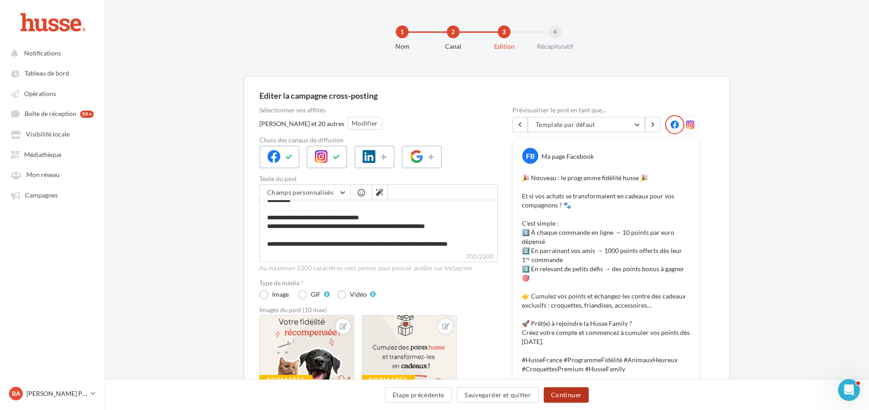
click at [568, 395] on button "Continuer" at bounding box center [566, 394] width 45 height 15
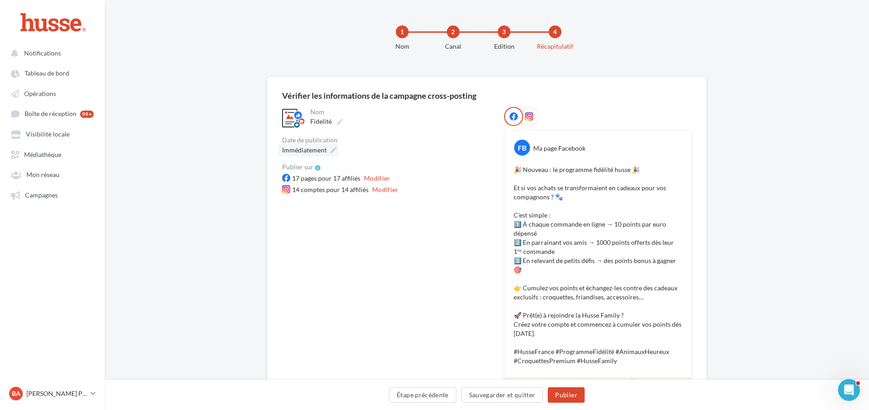
click at [333, 149] on icon at bounding box center [333, 150] width 6 height 6
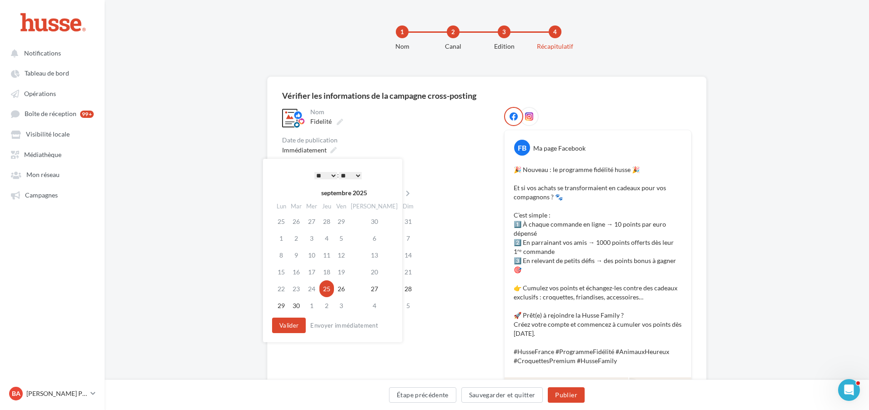
click at [329, 176] on select "* * * * * * * * * * ** ** ** ** ** ** ** ** ** ** ** ** ** **" at bounding box center [325, 175] width 23 height 7
click at [287, 324] on button "Valider" at bounding box center [289, 325] width 34 height 15
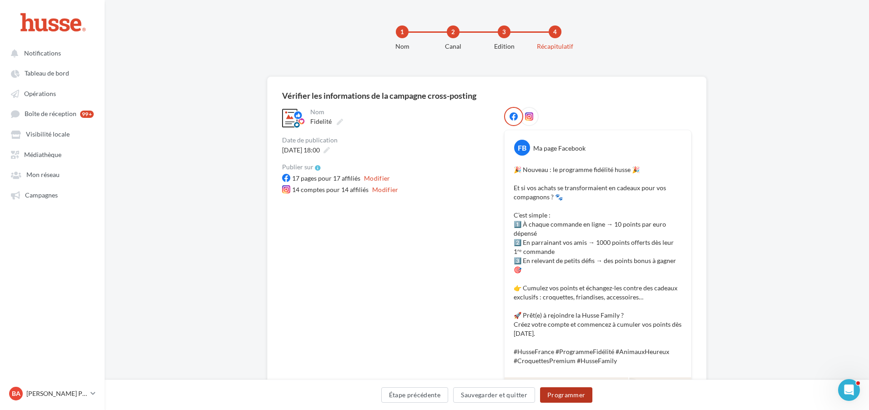
click at [571, 395] on button "Programmer" at bounding box center [566, 394] width 53 height 15
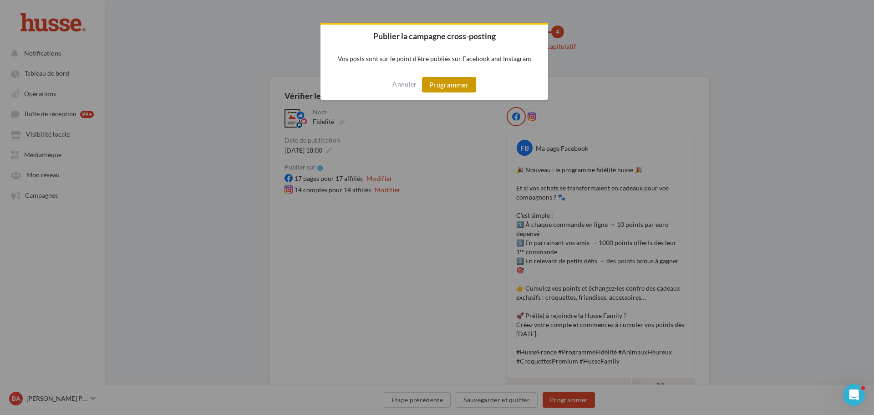
click at [454, 87] on button "Programmer" at bounding box center [449, 84] width 54 height 15
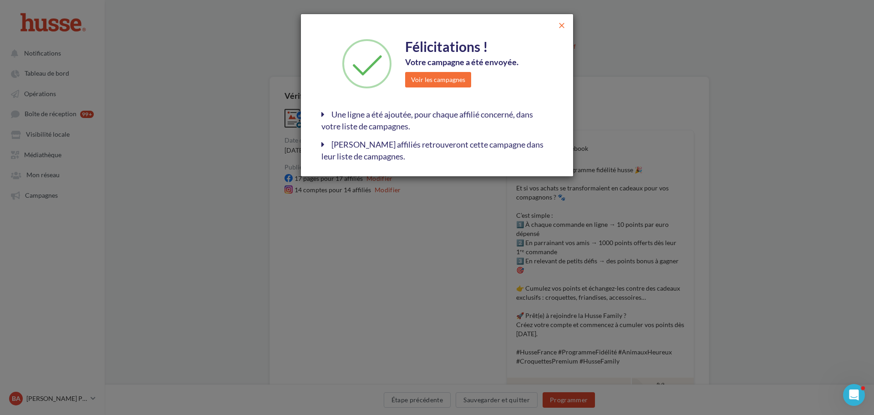
click at [558, 26] on span "close" at bounding box center [561, 25] width 9 height 9
